Goal: Task Accomplishment & Management: Complete application form

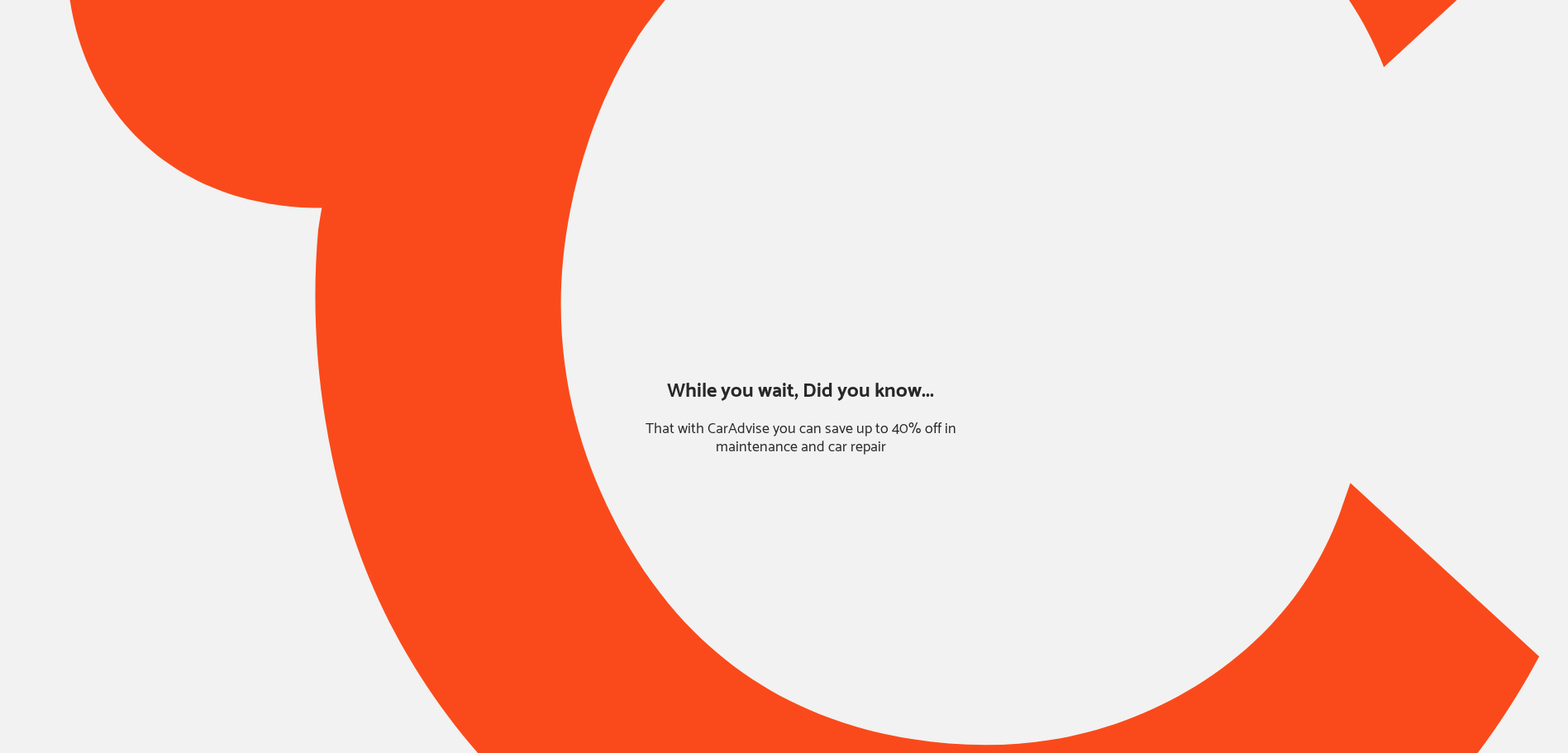
type input "*****"
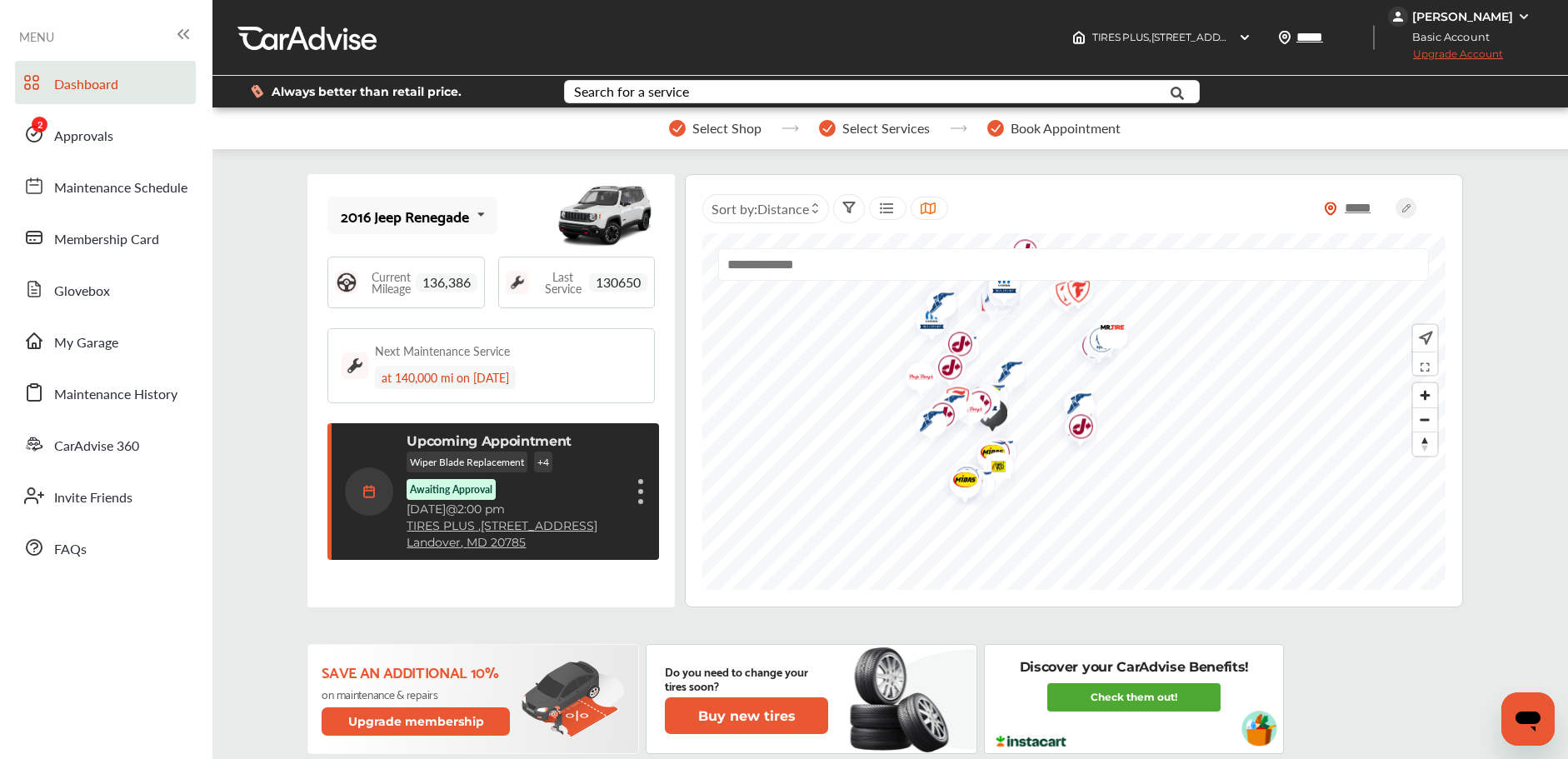
click at [148, 111] on div "Dashboard Approvals Maintenance Schedule Membership Card Glovebox My Garage Mai…" at bounding box center [106, 315] width 196 height 509
click at [132, 141] on link "Approvals" at bounding box center [105, 134] width 180 height 43
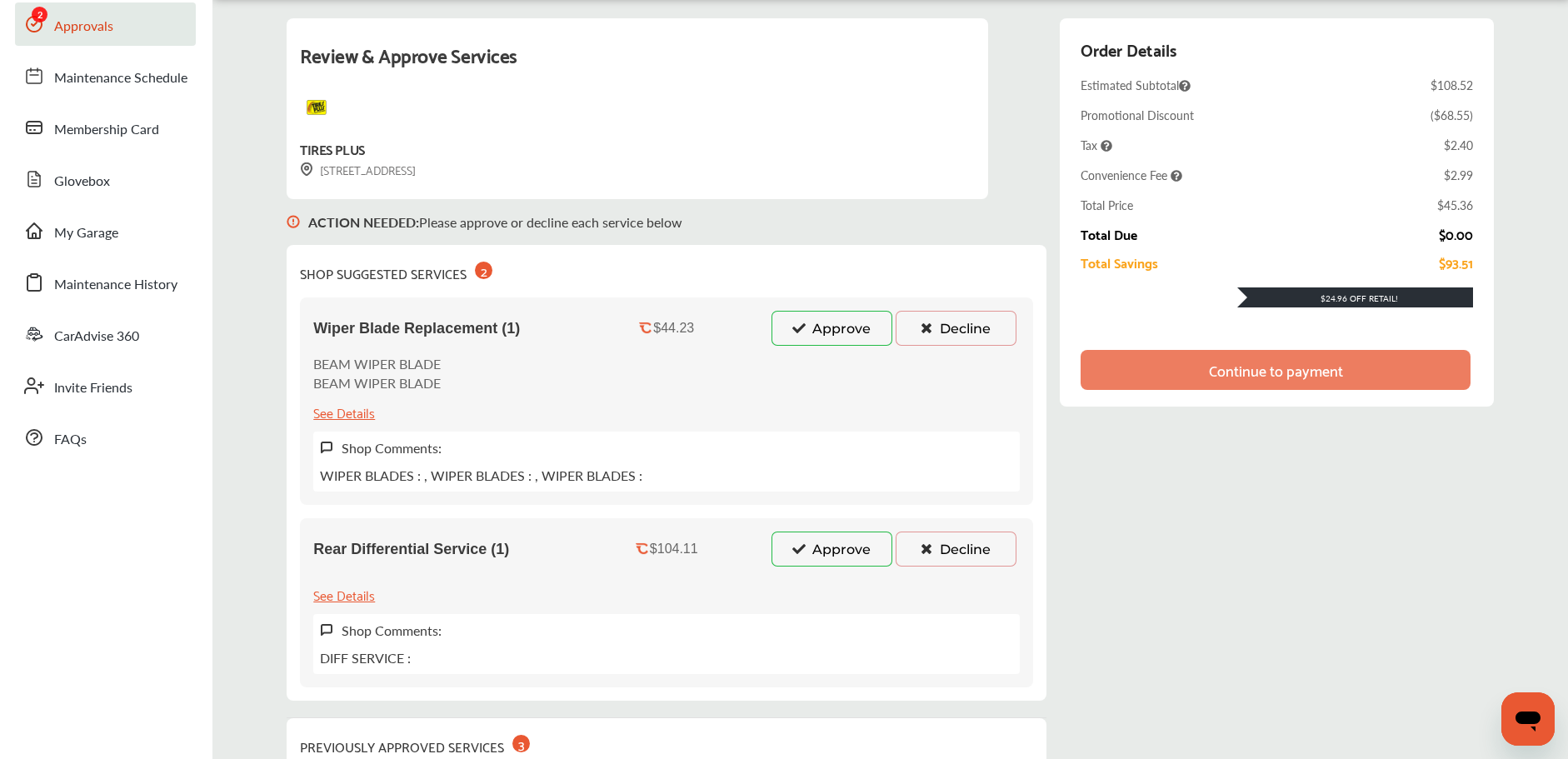
scroll to position [126, 0]
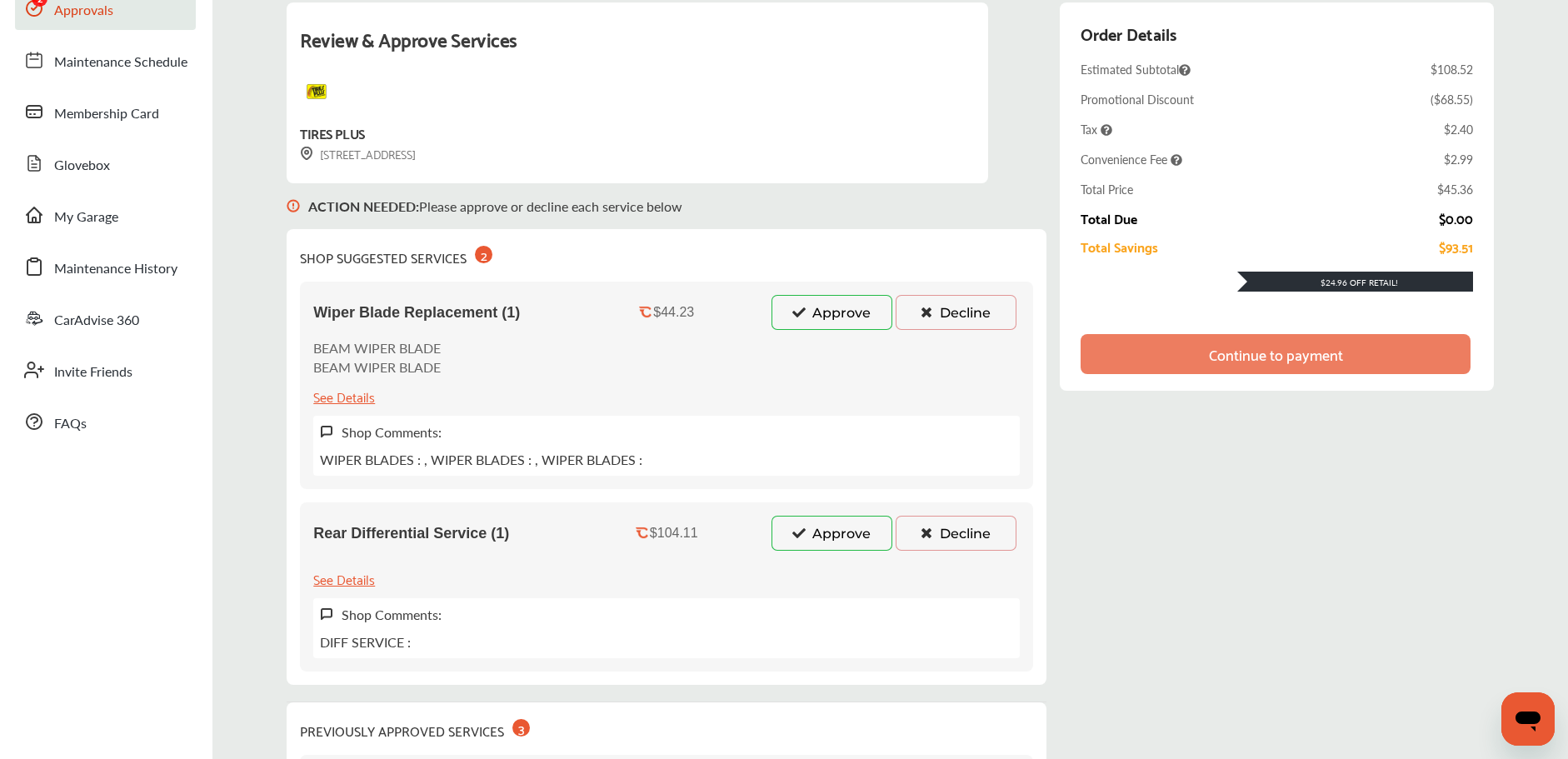
click at [810, 541] on button "Approve" at bounding box center [831, 533] width 121 height 35
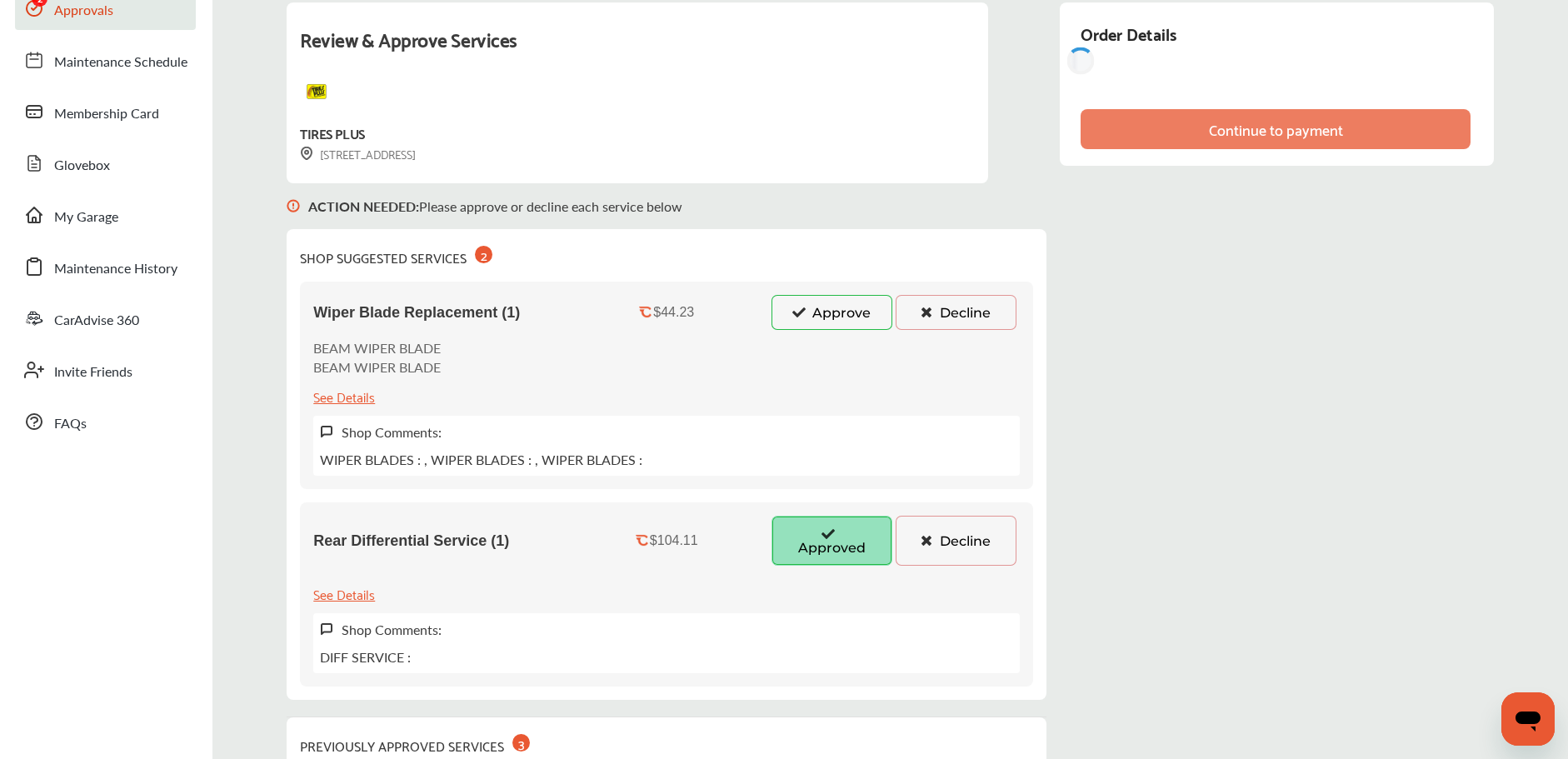
click at [799, 308] on icon at bounding box center [798, 311] width 16 height 11
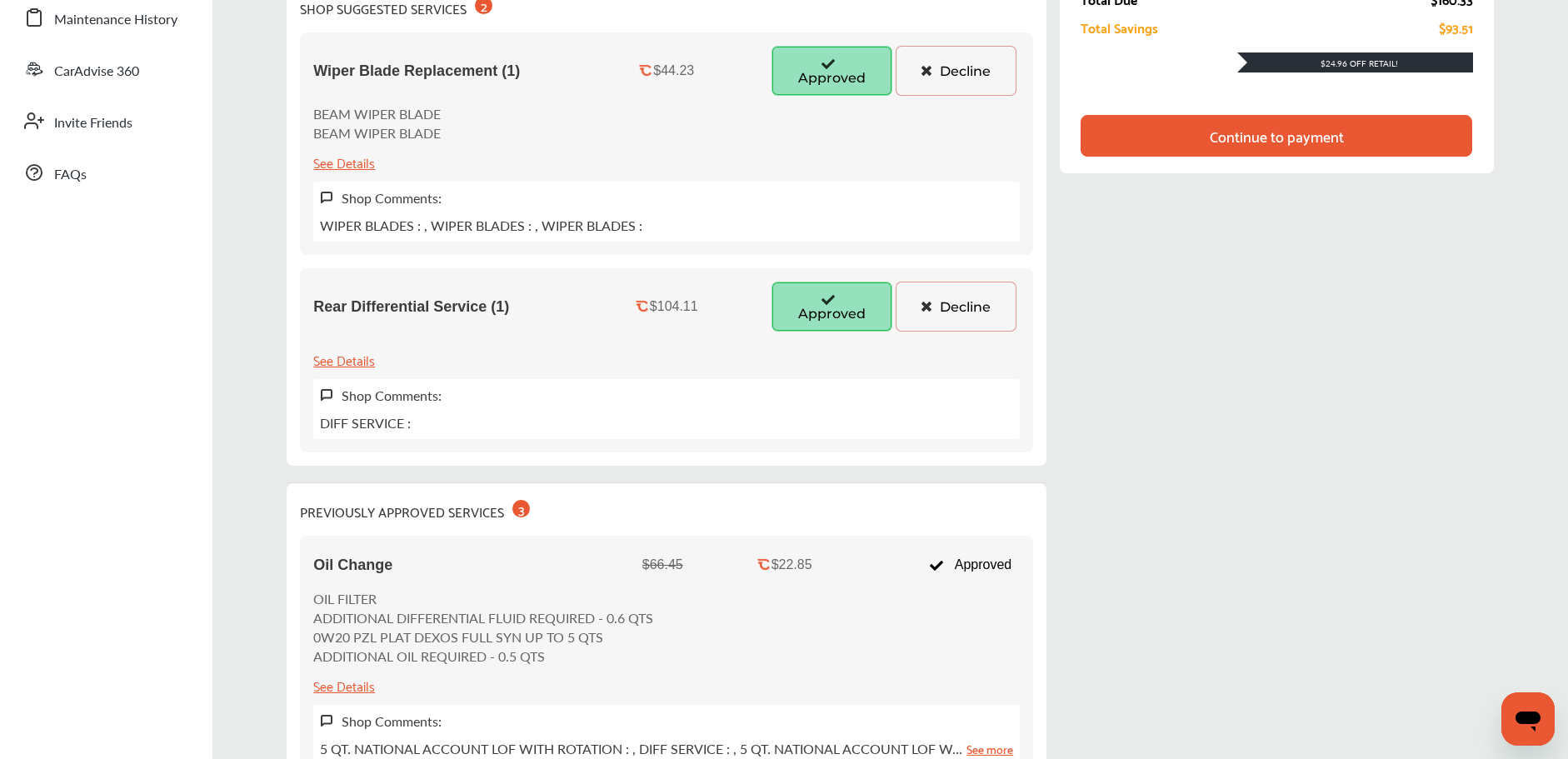
scroll to position [220, 0]
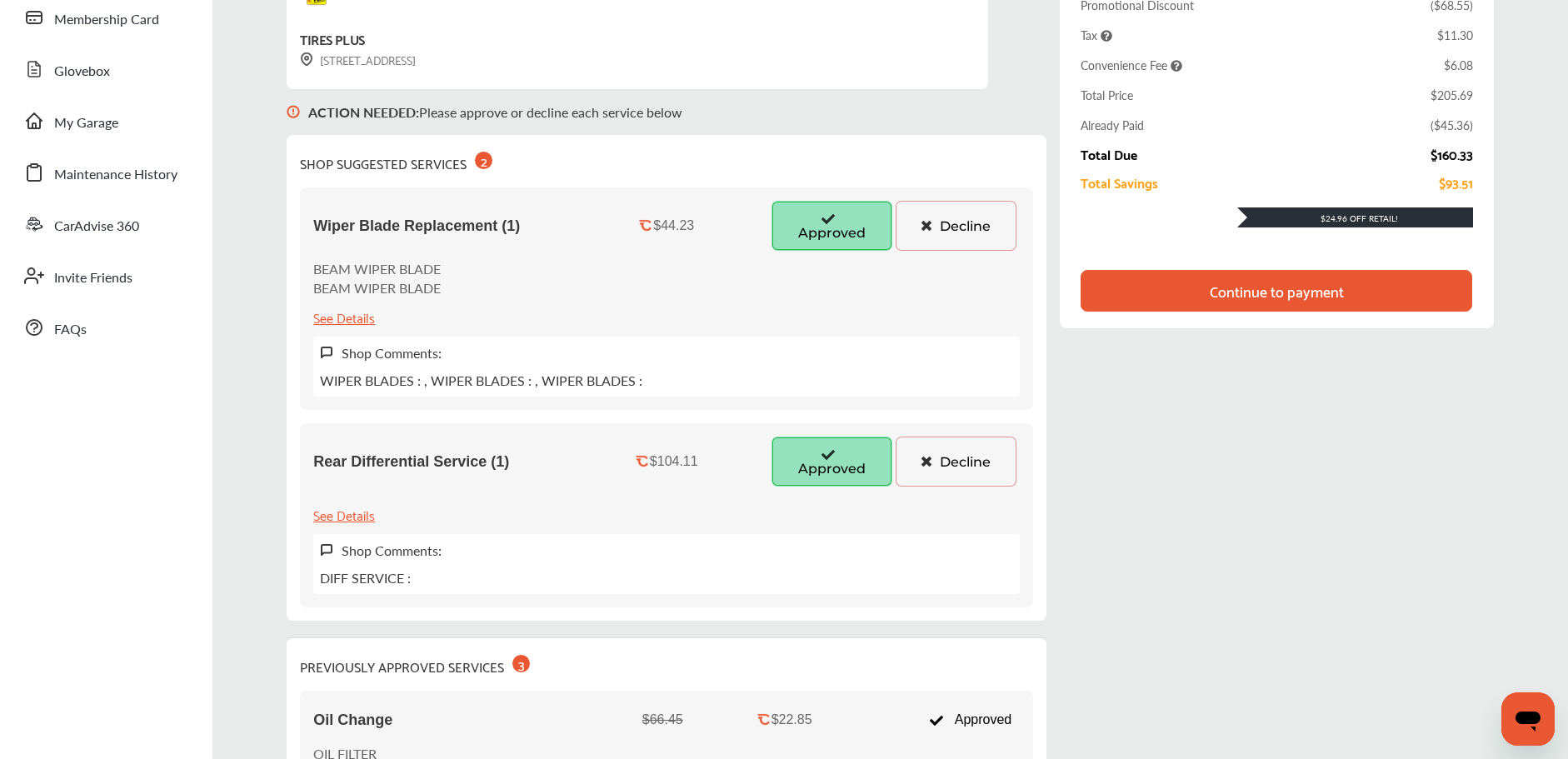
click at [1203, 298] on div "Continue to payment" at bounding box center [1276, 291] width 391 height 42
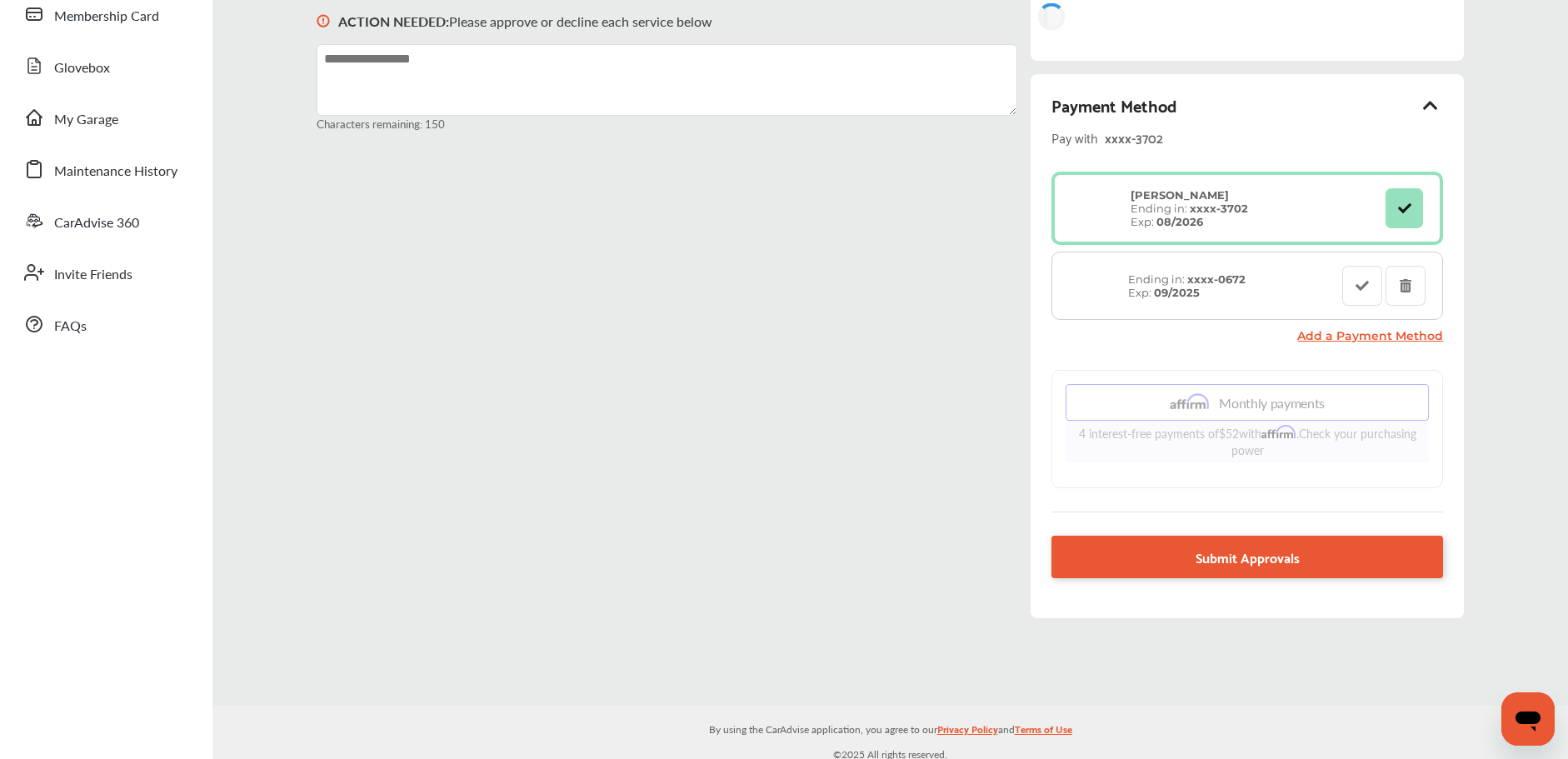
scroll to position [82, 0]
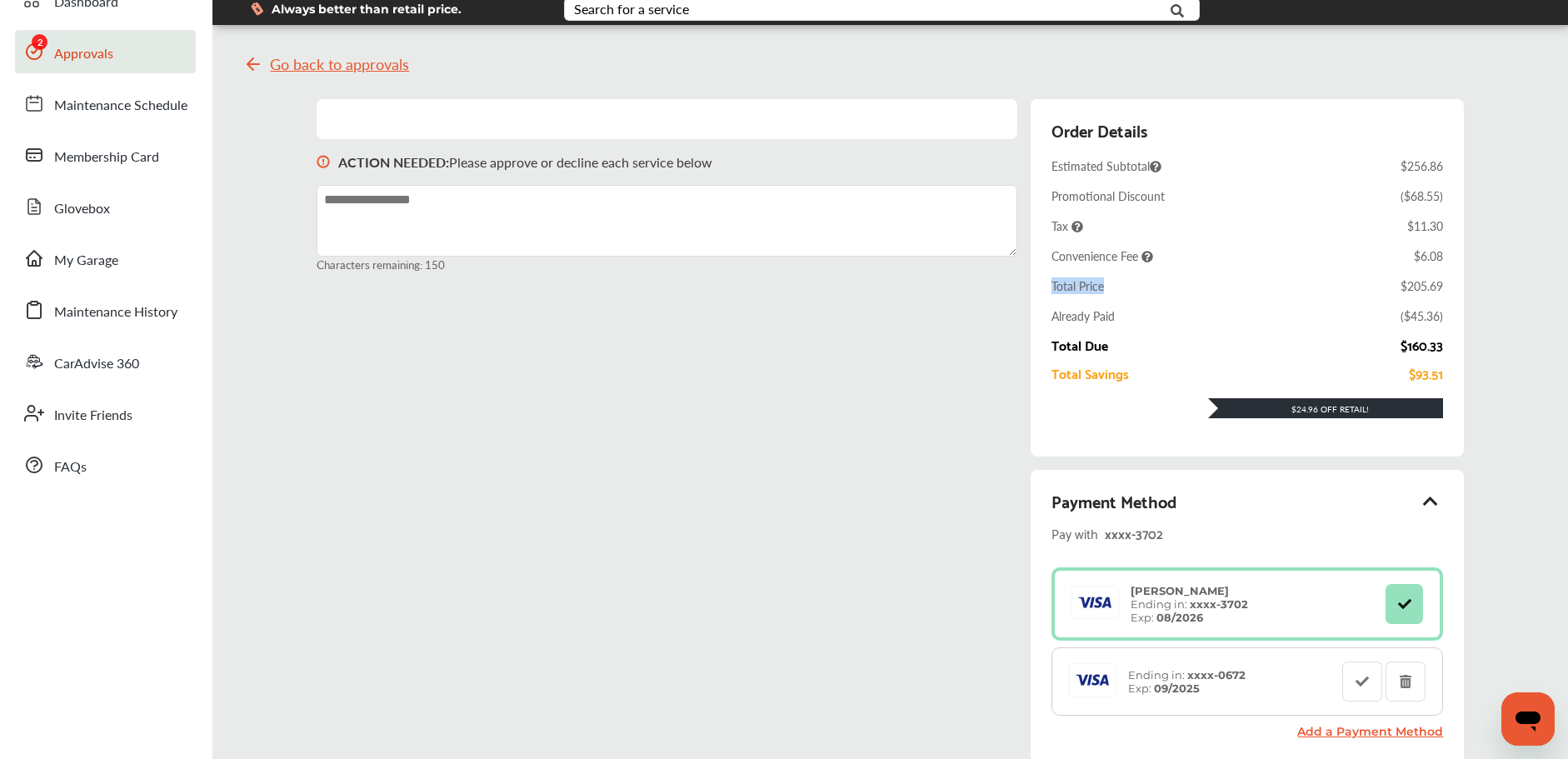
drag, startPoint x: 1053, startPoint y: 287, endPoint x: 1164, endPoint y: 285, distance: 111.0
click at [1164, 285] on div "Total Price $205.69" at bounding box center [1247, 285] width 392 height 16
click at [1164, 286] on div "Total Price $205.69" at bounding box center [1247, 285] width 392 height 16
drag, startPoint x: 1053, startPoint y: 289, endPoint x: 1128, endPoint y: 283, distance: 75.2
click at [1128, 283] on div "Total Price $205.69" at bounding box center [1247, 285] width 392 height 16
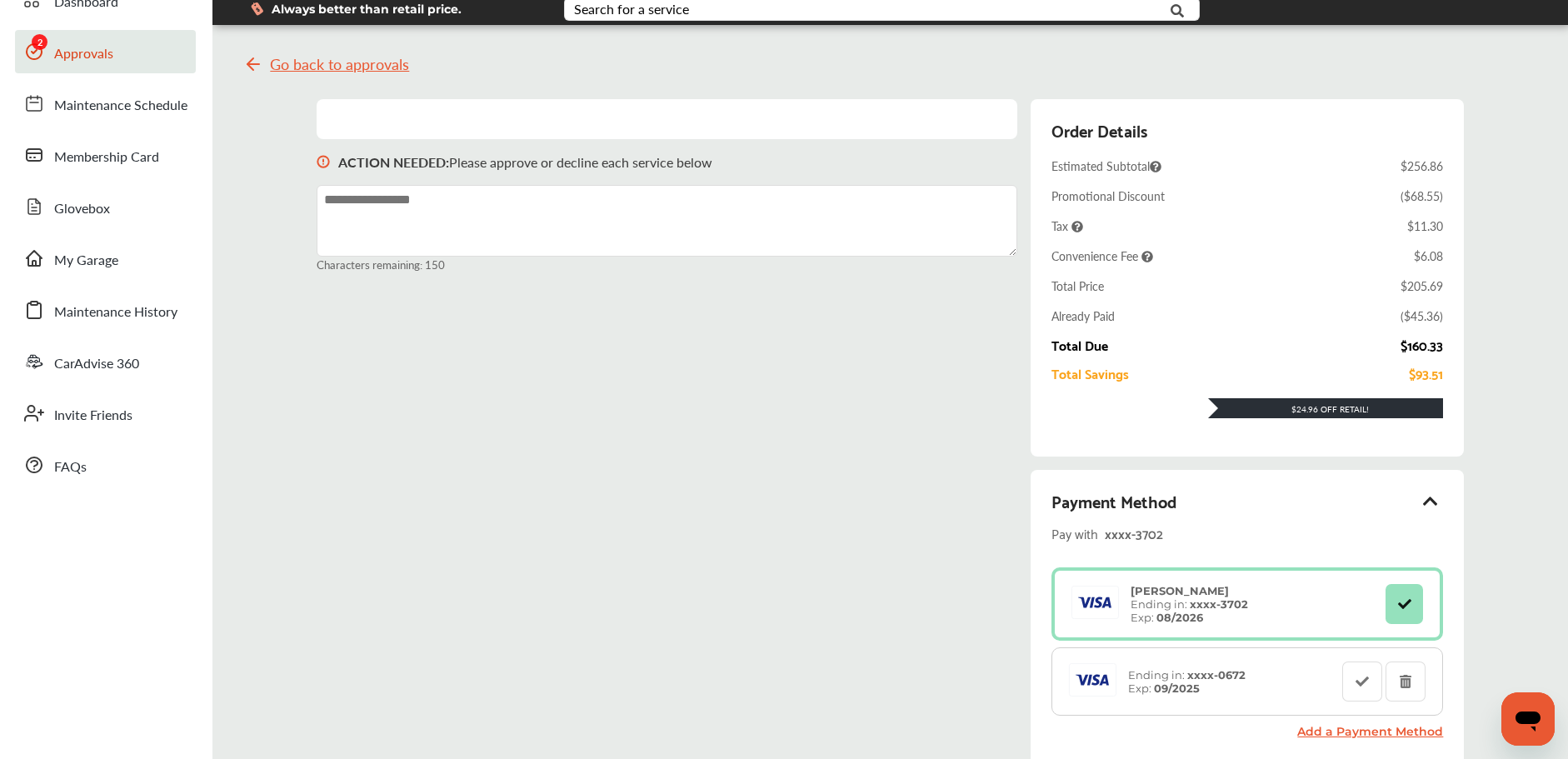
click at [1127, 283] on div "Total Price $205.69" at bounding box center [1247, 285] width 392 height 16
drag, startPoint x: 1062, startPoint y: 285, endPoint x: 1095, endPoint y: 285, distance: 33.0
click at [1087, 285] on div "Total Price" at bounding box center [1077, 285] width 52 height 16
drag, startPoint x: 1109, startPoint y: 289, endPoint x: 1075, endPoint y: 285, distance: 34.2
click at [1109, 289] on div "Total Price $205.69" at bounding box center [1247, 285] width 392 height 16
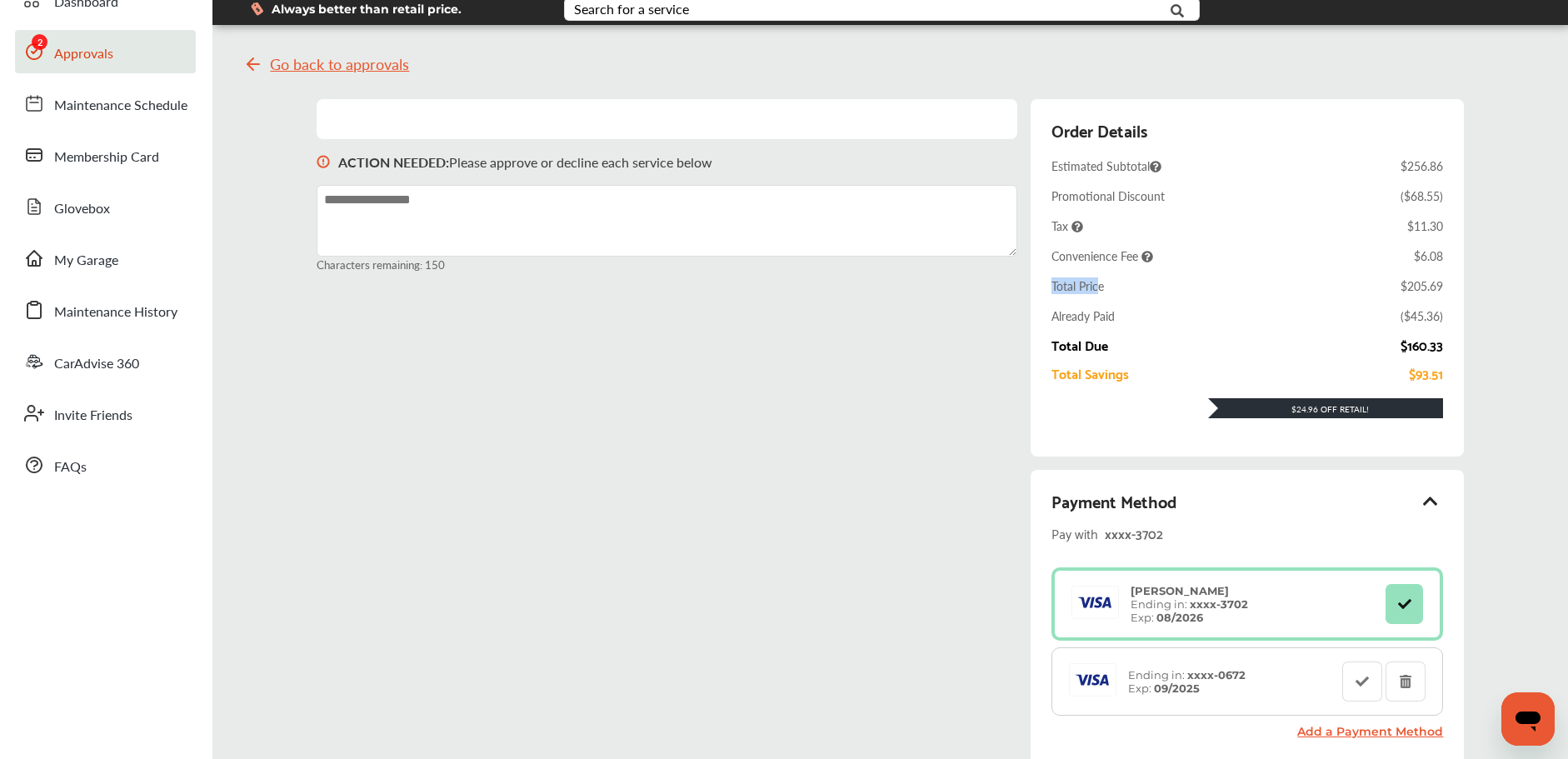
drag, startPoint x: 1053, startPoint y: 285, endPoint x: 1101, endPoint y: 285, distance: 48.0
click at [1101, 285] on div "Total Price" at bounding box center [1077, 285] width 52 height 16
click at [1102, 285] on div "Total Price" at bounding box center [1077, 285] width 52 height 16
drag, startPoint x: 1404, startPoint y: 291, endPoint x: 1457, endPoint y: 290, distance: 53.0
click at [1460, 290] on div "Order Details Estimated Subtotal $256.86 Promotional Discount ( $68.55 ) Tax $1…" at bounding box center [1247, 278] width 434 height 358
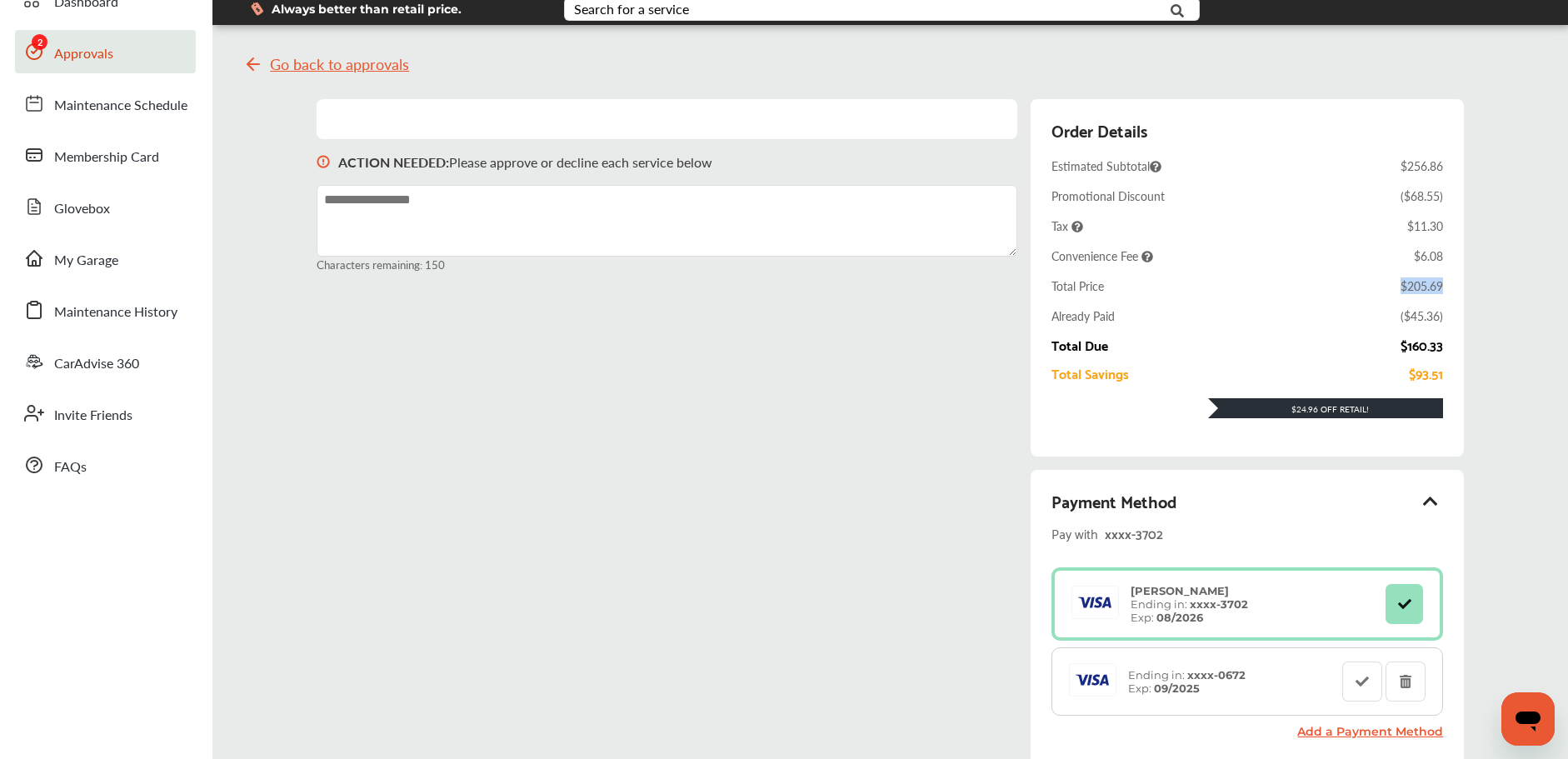
click at [1455, 290] on div "Order Details Estimated Subtotal $256.86 Promotional Discount ( $68.55 ) Tax $1…" at bounding box center [1247, 278] width 434 height 358
drag, startPoint x: 1405, startPoint y: 288, endPoint x: 1454, endPoint y: 285, distance: 49.1
click at [1454, 285] on div "Order Details Estimated Subtotal $256.86 Promotional Discount ( $68.55 ) Tax $1…" at bounding box center [1247, 278] width 434 height 358
click at [1453, 288] on div "Order Details Estimated Subtotal $256.86 Promotional Discount ( $68.55 ) Tax $1…" at bounding box center [1247, 278] width 434 height 358
drag, startPoint x: 1054, startPoint y: 285, endPoint x: 1158, endPoint y: 286, distance: 104.0
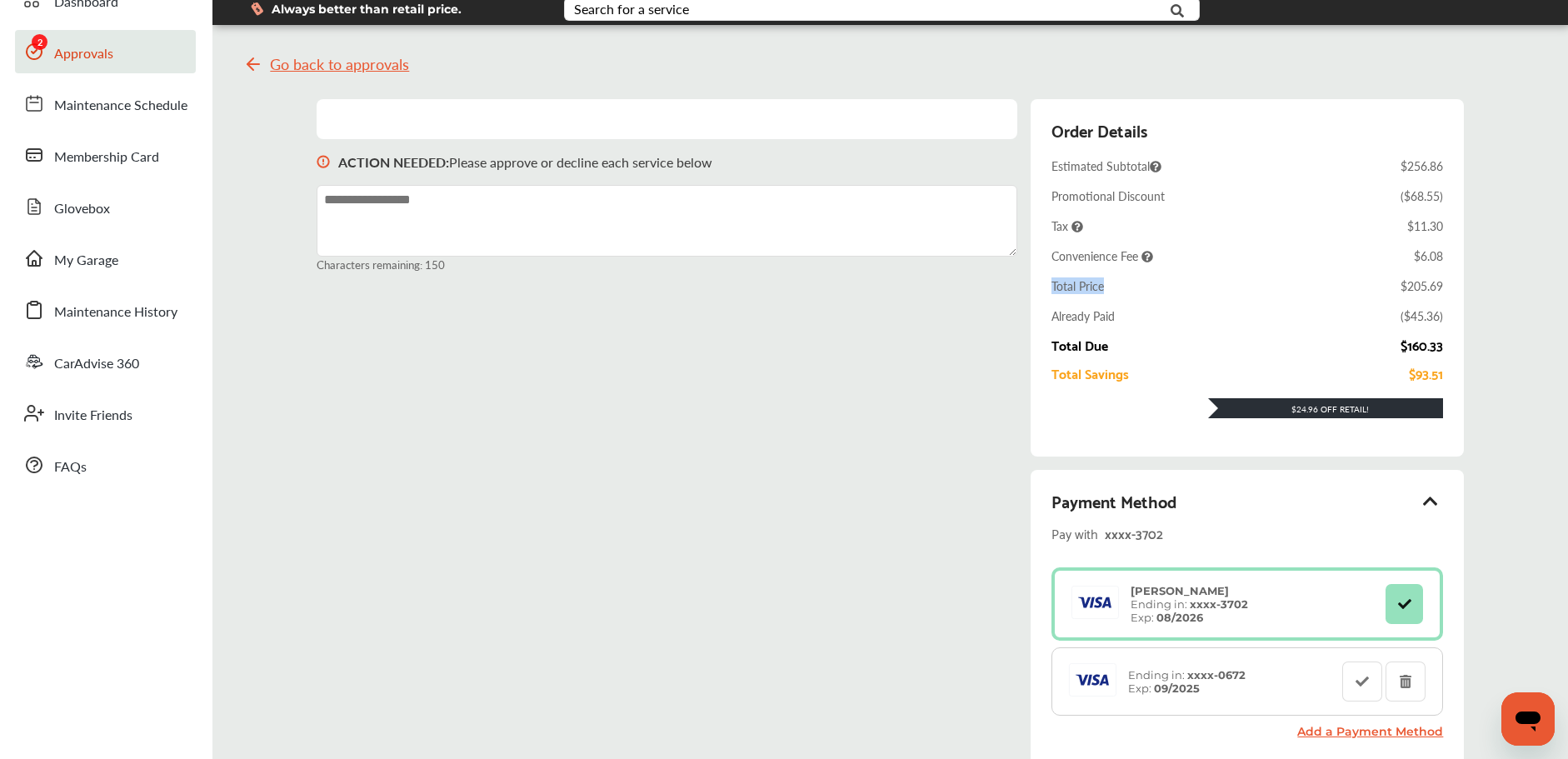
click at [1155, 287] on div "Total Price $205.69" at bounding box center [1247, 285] width 392 height 16
drag, startPoint x: 1163, startPoint y: 288, endPoint x: 1307, endPoint y: 292, distance: 144.1
click at [1201, 292] on div "Total Price $205.69" at bounding box center [1247, 285] width 392 height 16
drag, startPoint x: 1403, startPoint y: 287, endPoint x: 1448, endPoint y: 289, distance: 45.0
click at [1448, 289] on div "Order Details Estimated Subtotal $256.86 Promotional Discount ( $68.55 ) Tax $1…" at bounding box center [1247, 278] width 434 height 358
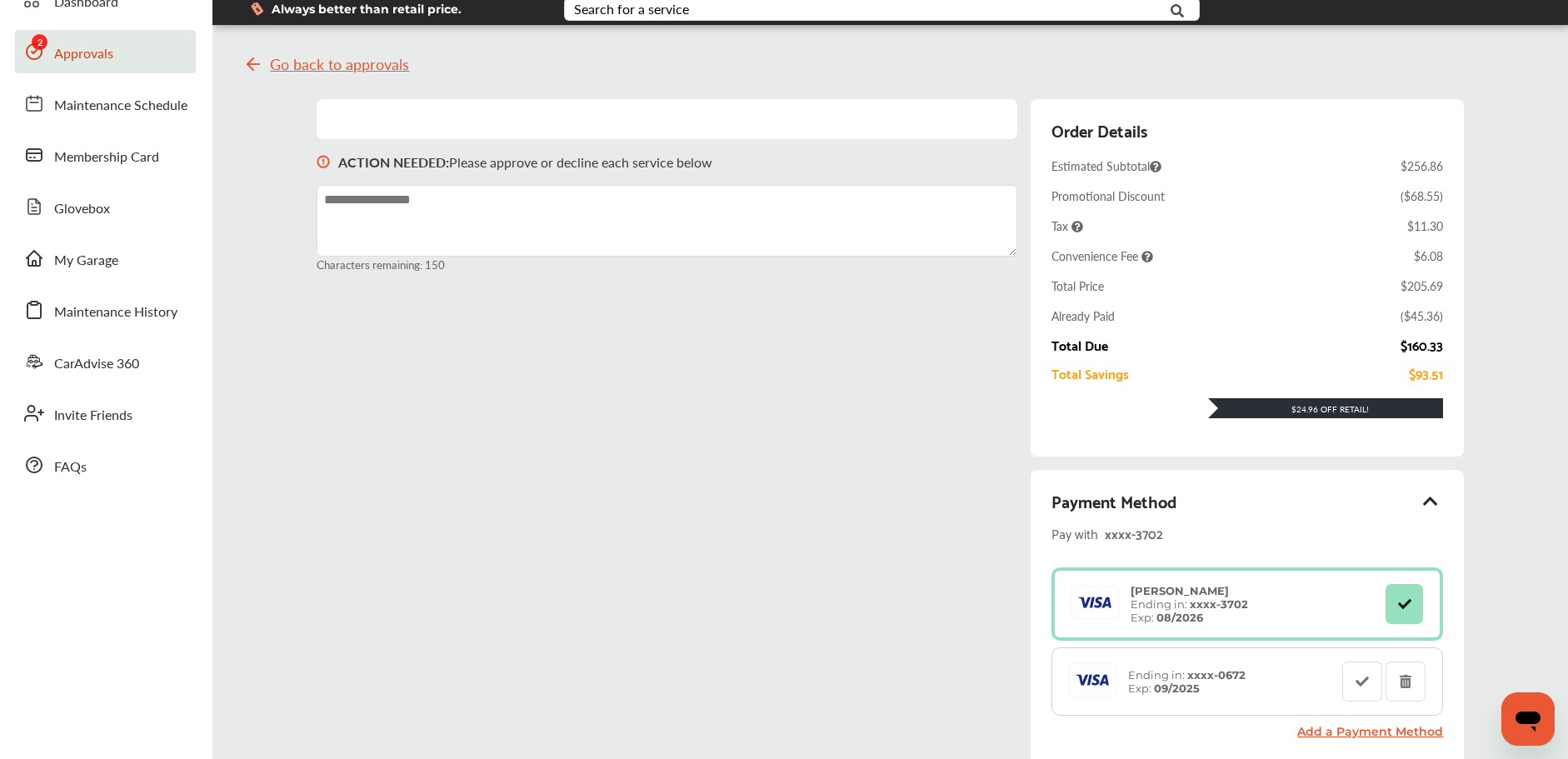
click at [1443, 290] on div "$205.69" at bounding box center [1421, 285] width 43 height 16
drag, startPoint x: 1055, startPoint y: 285, endPoint x: 1165, endPoint y: 288, distance: 110.0
click at [1165, 288] on div "Total Price $205.69" at bounding box center [1247, 285] width 392 height 16
click at [1200, 295] on div "Order Details Estimated Subtotal $256.86 Promotional Discount ( $68.55 ) Tax $1…" at bounding box center [1247, 278] width 392 height 325
drag, startPoint x: 1410, startPoint y: 293, endPoint x: 1466, endPoint y: 287, distance: 56.3
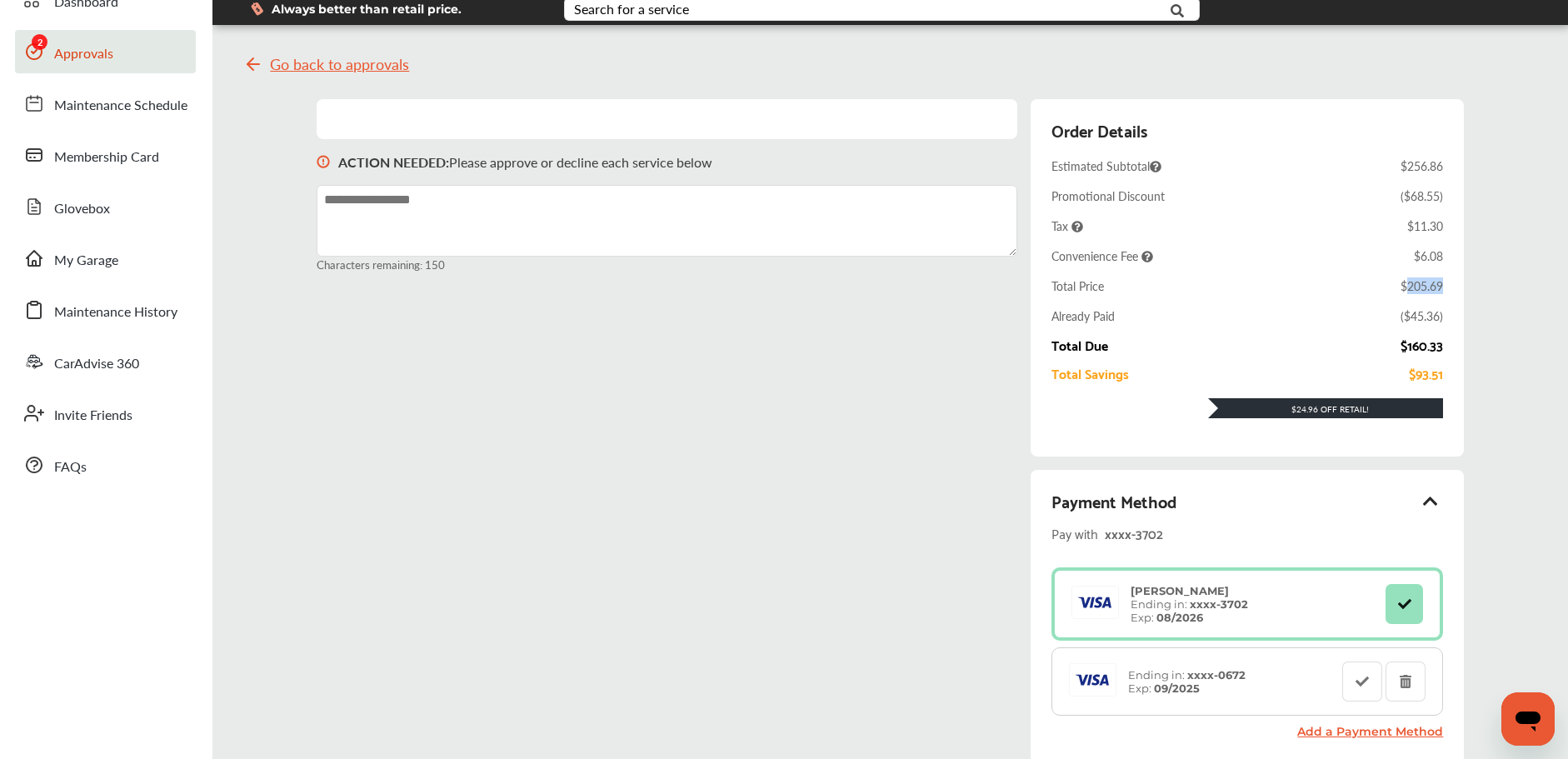
click at [1465, 287] on div "Order Details Estimated Subtotal $256.86 Promotional Discount ( $68.55 ) Tax $1…" at bounding box center [1247, 278] width 434 height 358
click at [1391, 280] on div "Total Price $205.69" at bounding box center [1247, 285] width 392 height 16
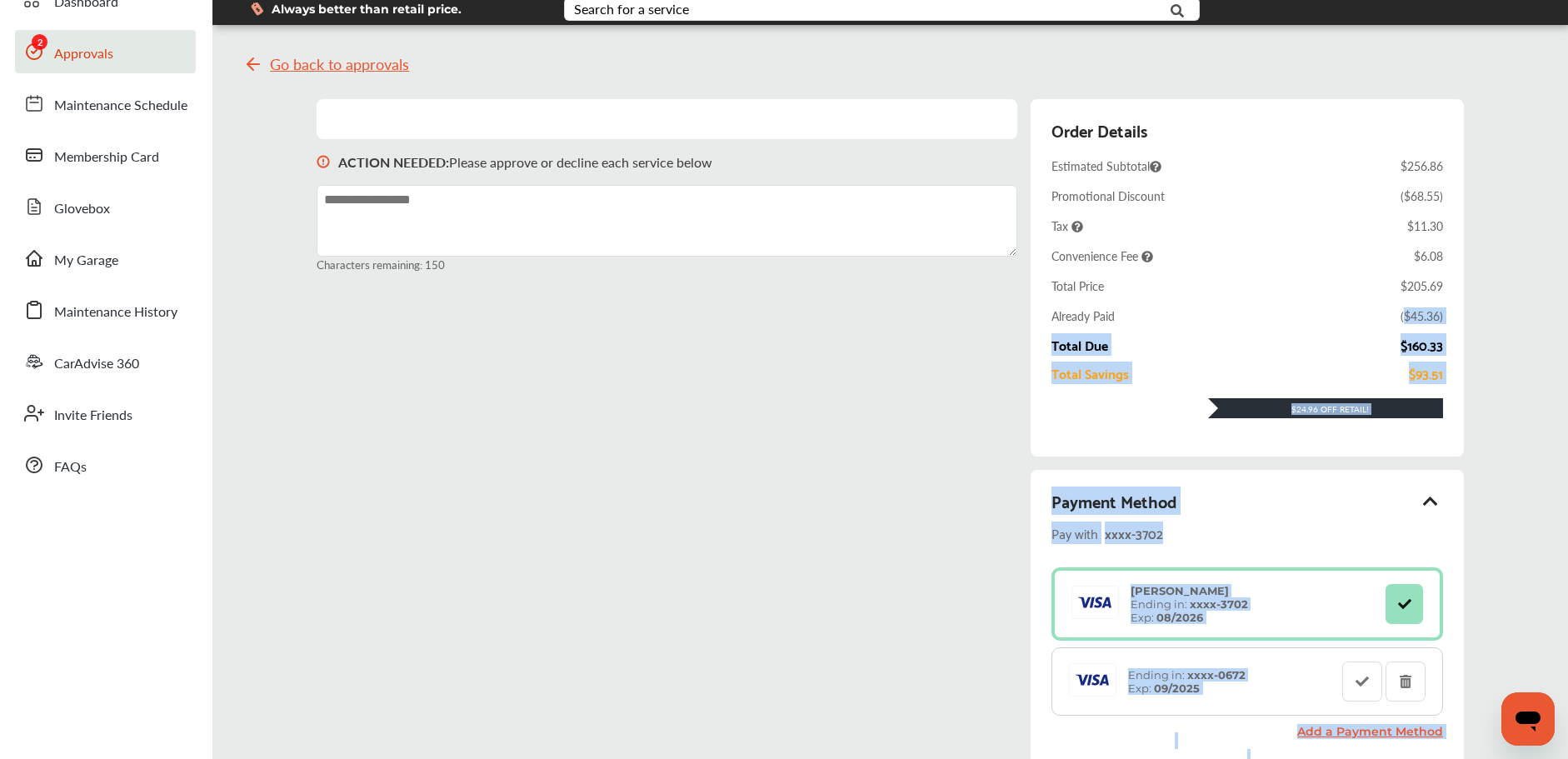
drag, startPoint x: 1407, startPoint y: 318, endPoint x: 1476, endPoint y: 327, distance: 69.6
click at [1475, 327] on div "Go back to approvals ACTION NEEDED : Please approve or decline each service bel…" at bounding box center [890, 538] width 1348 height 1001
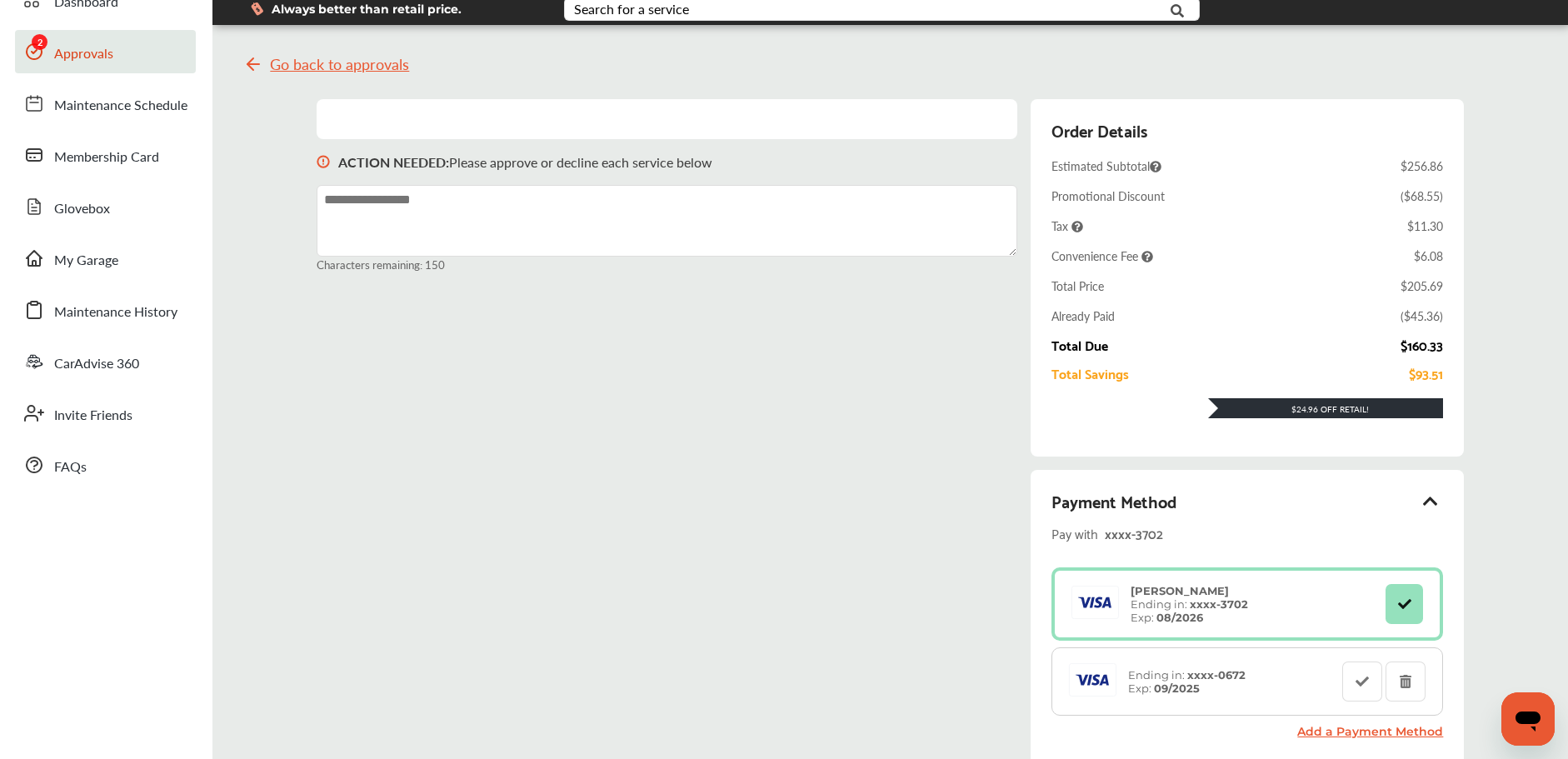
click at [1473, 326] on div "Go back to approvals ACTION NEEDED : Please approve or decline each service bel…" at bounding box center [890, 538] width 1348 height 1001
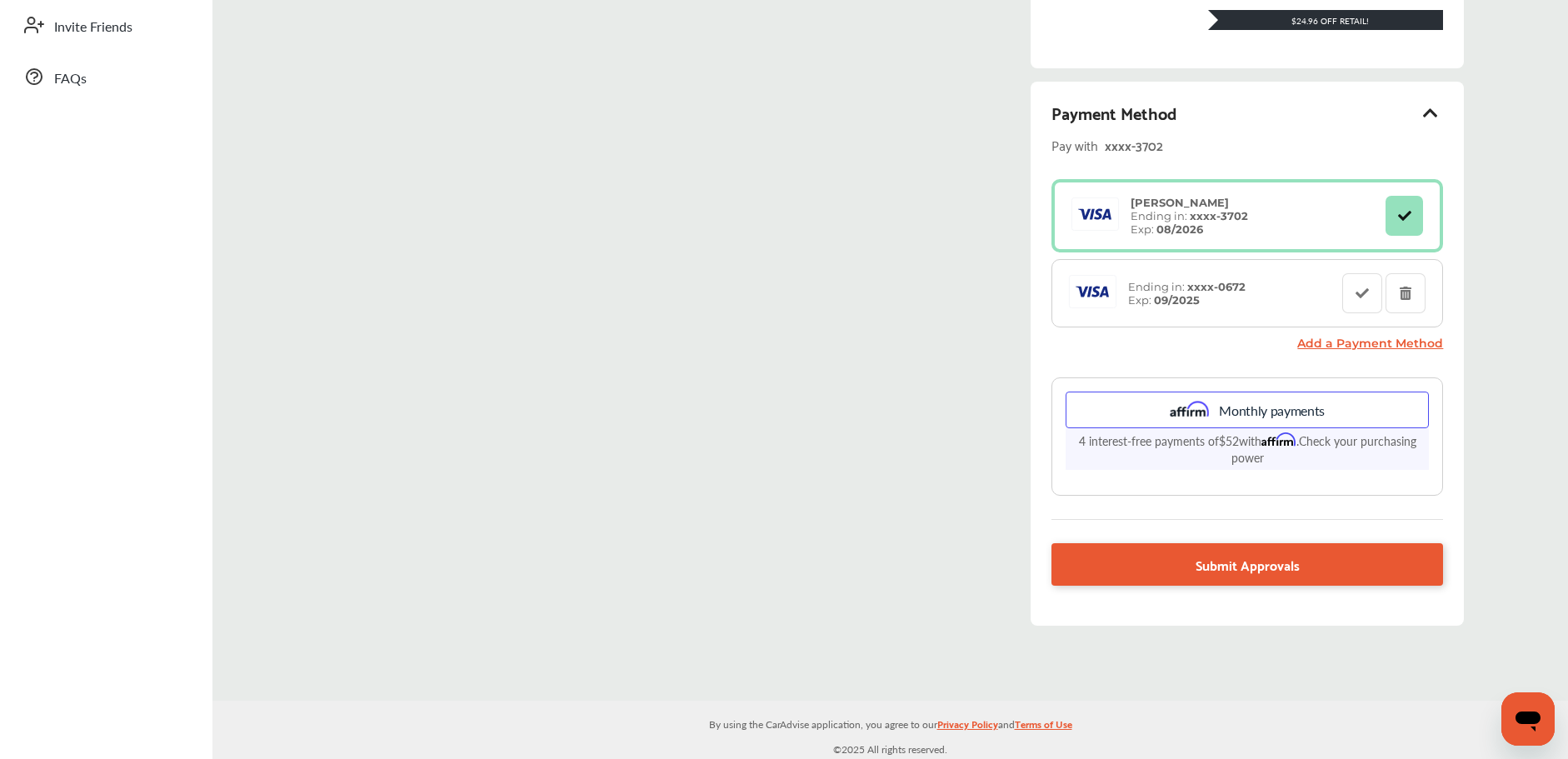
scroll to position [473, 0]
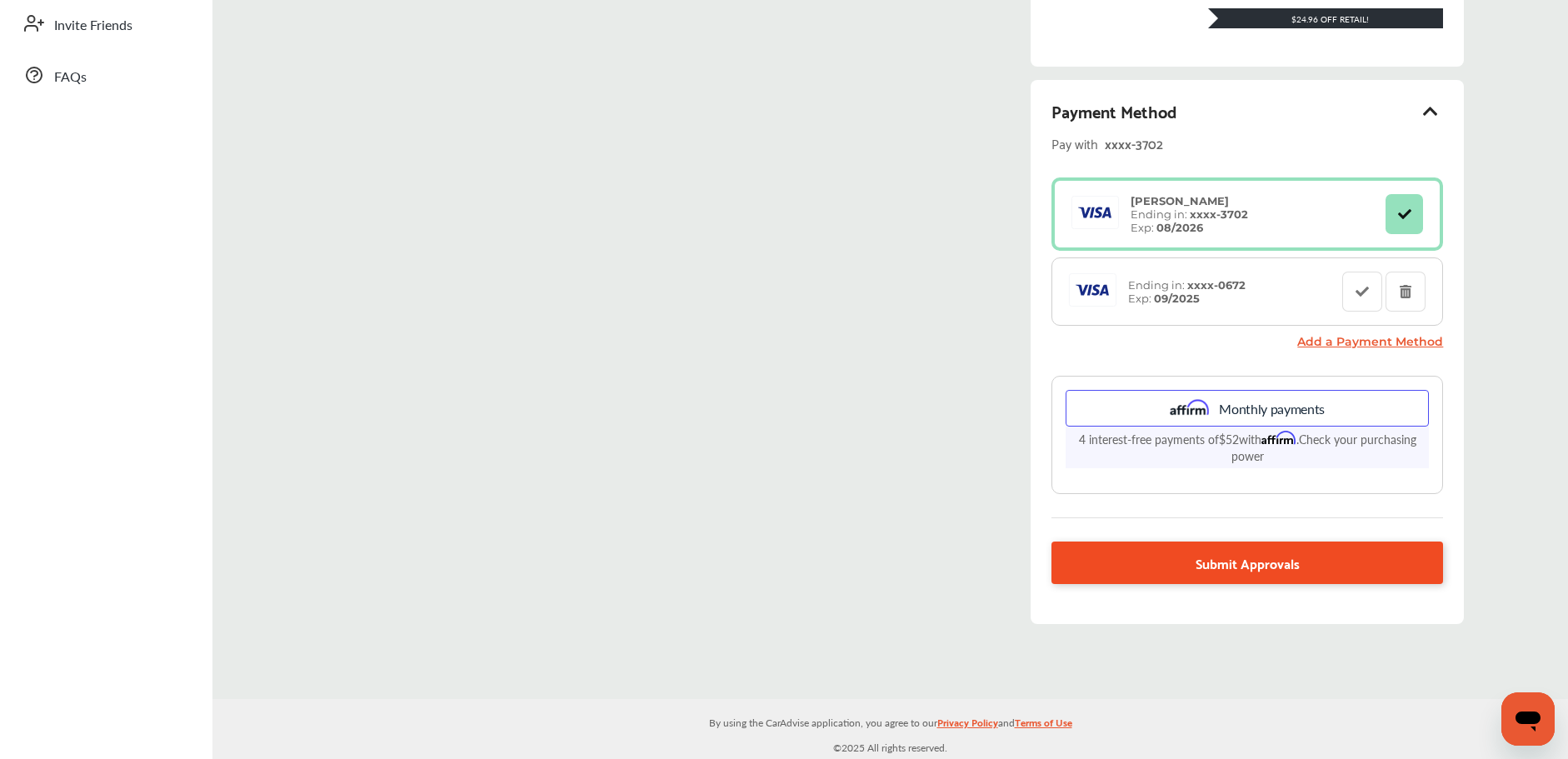
click at [1270, 561] on span "Submit Approvals" at bounding box center [1247, 563] width 104 height 23
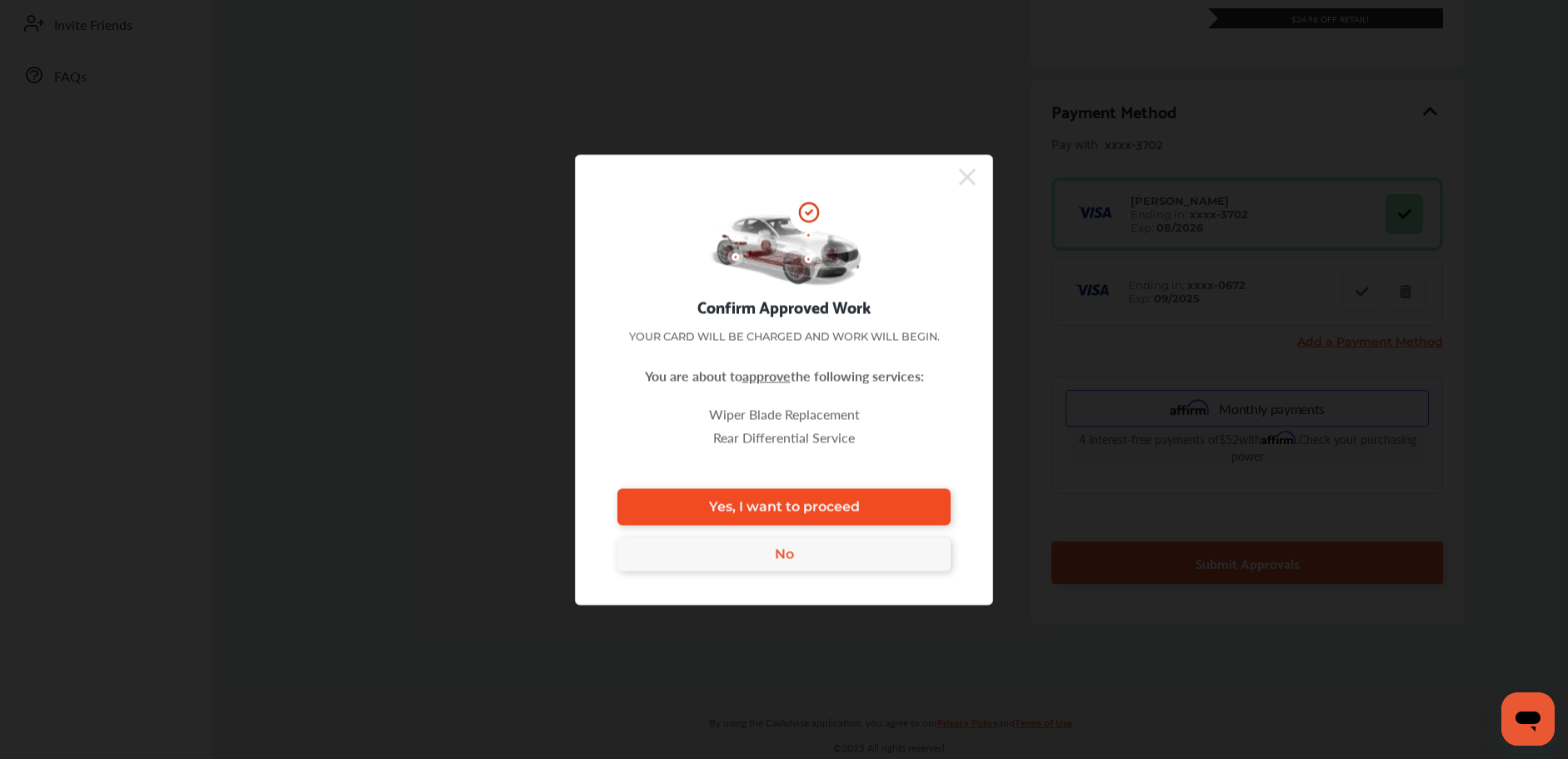
click at [936, 508] on link "Yes, I want to proceed" at bounding box center [784, 507] width 333 height 36
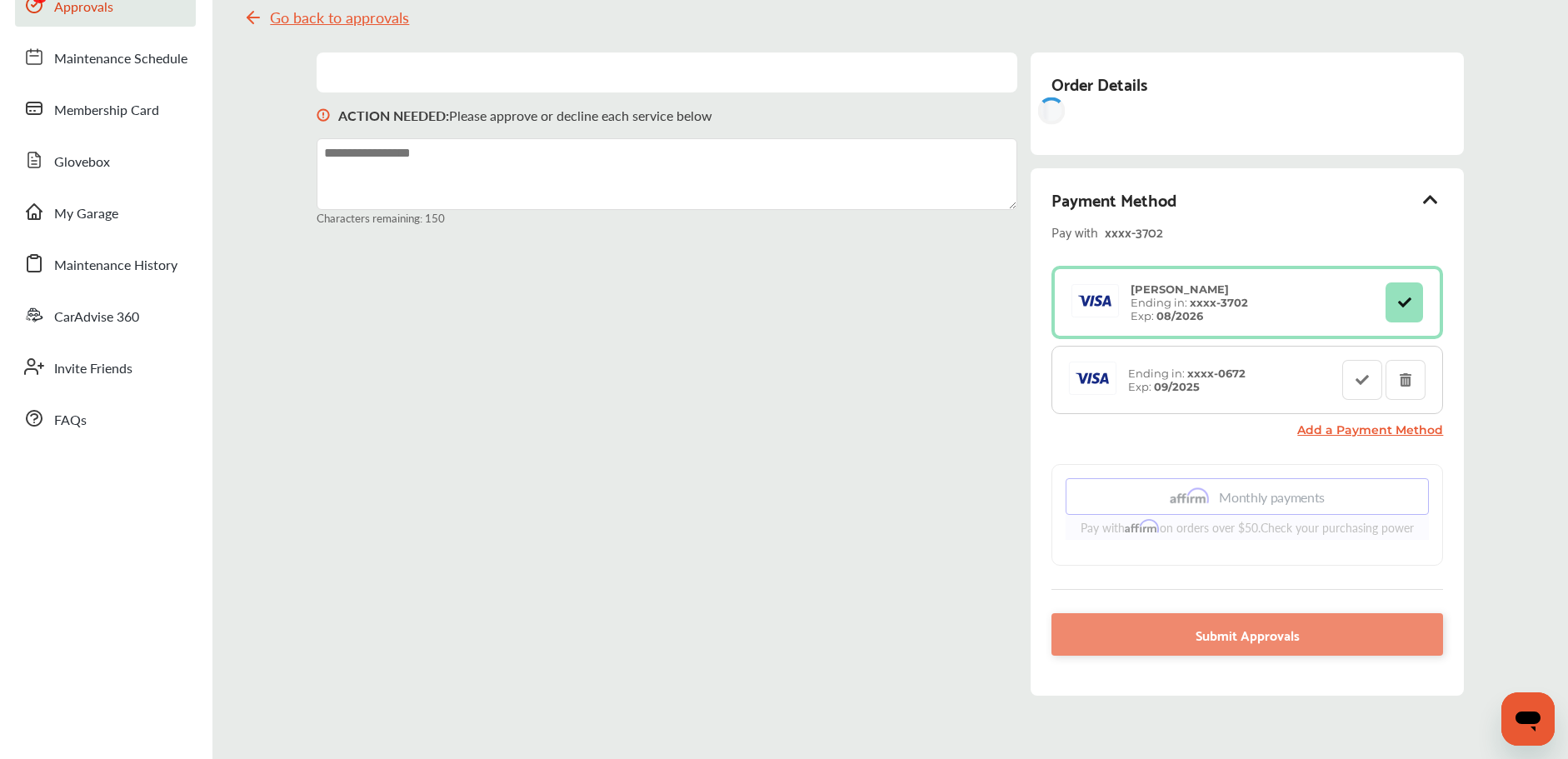
scroll to position [0, 0]
